Goal: Task Accomplishment & Management: Manage account settings

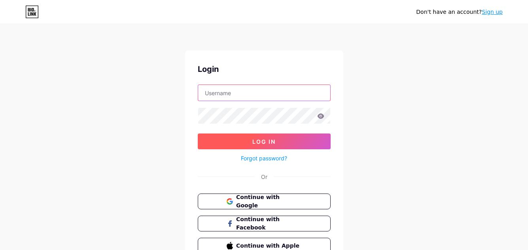
type input "[EMAIL_ADDRESS][DOMAIN_NAME]"
click at [272, 139] on span "Log In" at bounding box center [263, 141] width 23 height 7
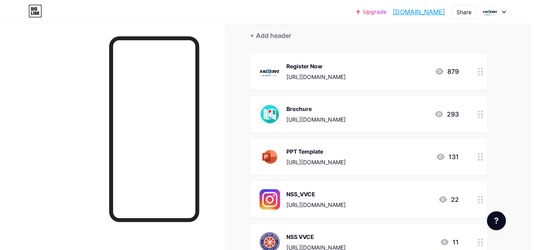
scroll to position [83, 0]
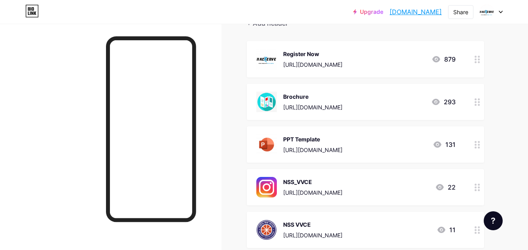
click at [475, 64] on div at bounding box center [476, 59] width 13 height 36
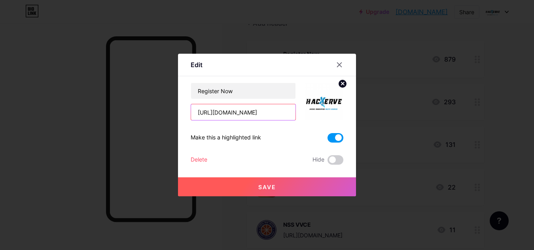
click at [245, 114] on input "[URL][DOMAIN_NAME]" at bounding box center [243, 112] width 104 height 16
click at [259, 111] on input "[URL][DOMAIN_NAME]" at bounding box center [243, 112] width 104 height 16
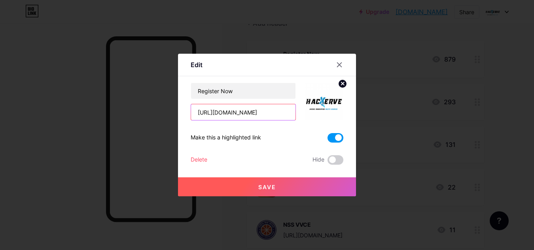
click at [259, 111] on input "[URL][DOMAIN_NAME]" at bounding box center [243, 112] width 104 height 16
click at [257, 111] on input "[URL][DOMAIN_NAME]" at bounding box center [243, 112] width 104 height 16
click at [257, 112] on input "[URL][DOMAIN_NAME]" at bounding box center [243, 112] width 104 height 16
click at [266, 116] on input "[URL][DOMAIN_NAME]" at bounding box center [243, 112] width 104 height 16
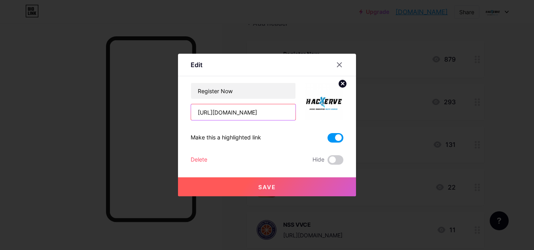
click at [266, 116] on input "[URL][DOMAIN_NAME]" at bounding box center [243, 112] width 104 height 16
paste input "[DOMAIN_NAME][URL]"
type input "[URL][DOMAIN_NAME]"
click at [265, 184] on span "Save" at bounding box center [267, 187] width 18 height 7
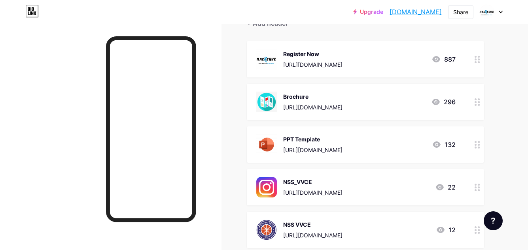
click at [480, 105] on div at bounding box center [476, 102] width 13 height 36
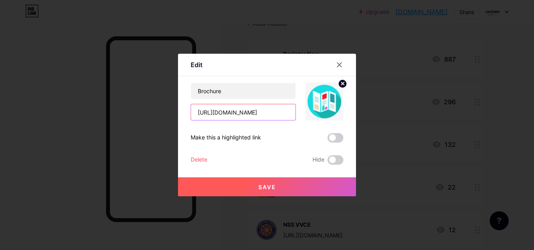
click at [268, 109] on input "[URL][DOMAIN_NAME]" at bounding box center [243, 112] width 104 height 16
paste input "[DOMAIN_NAME][URL]"
type input "[URL][DOMAIN_NAME]"
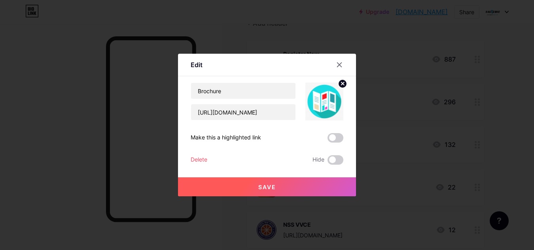
click at [263, 190] on span "Save" at bounding box center [267, 187] width 18 height 7
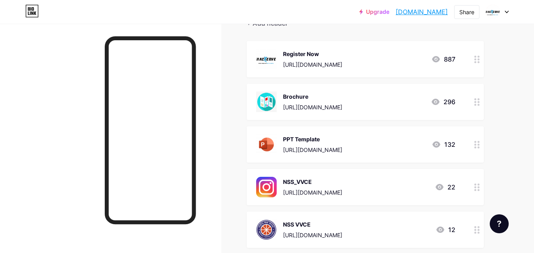
click at [477, 148] on icon at bounding box center [477, 145] width 6 height 8
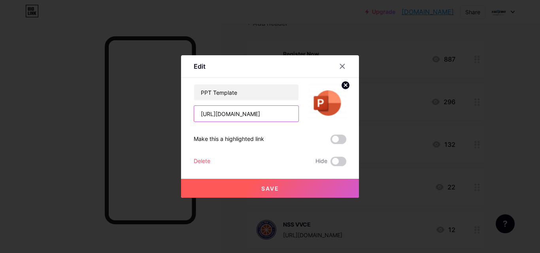
click at [230, 115] on input "[URL][DOMAIN_NAME]" at bounding box center [246, 114] width 104 height 16
paste input "8827f5a6390d_HacXerve_PPT"
type input "[URL][DOMAIN_NAME]"
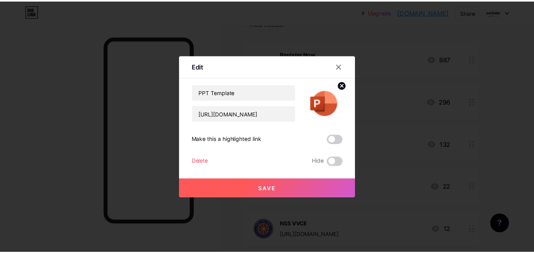
scroll to position [0, 0]
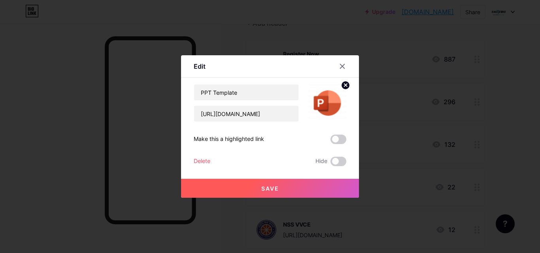
click at [247, 186] on button "Save" at bounding box center [270, 188] width 178 height 19
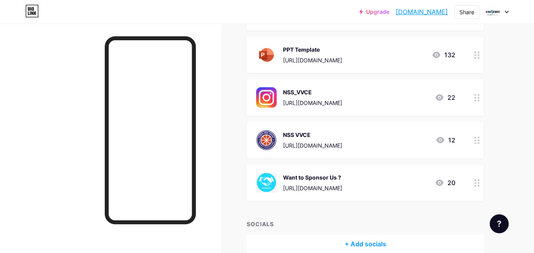
scroll to position [213, 0]
